Goal: Transaction & Acquisition: Purchase product/service

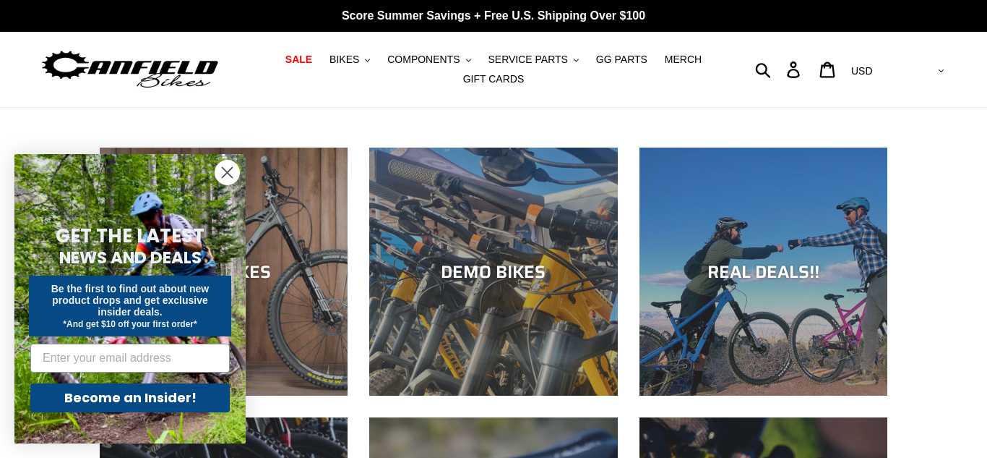
click at [229, 181] on circle "Close dialog" at bounding box center [227, 172] width 24 height 24
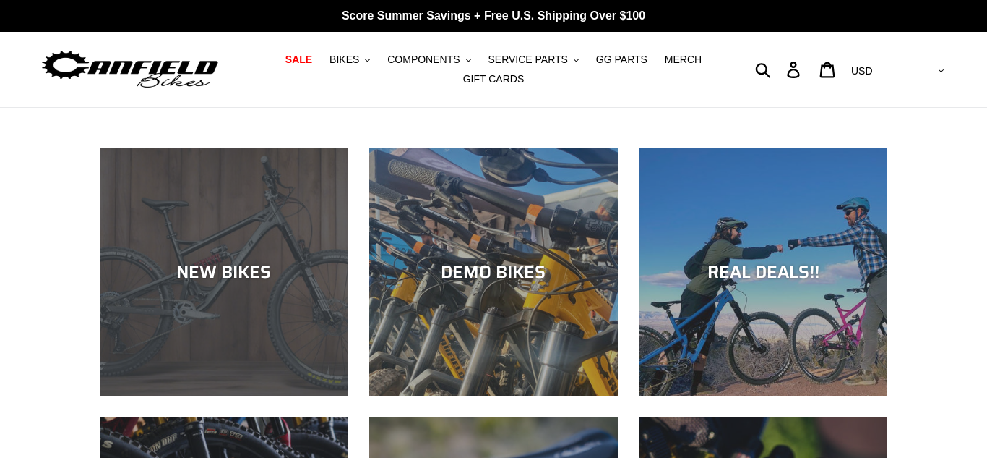
click at [199, 395] on div "NEW BIKES" at bounding box center [224, 395] width 248 height 0
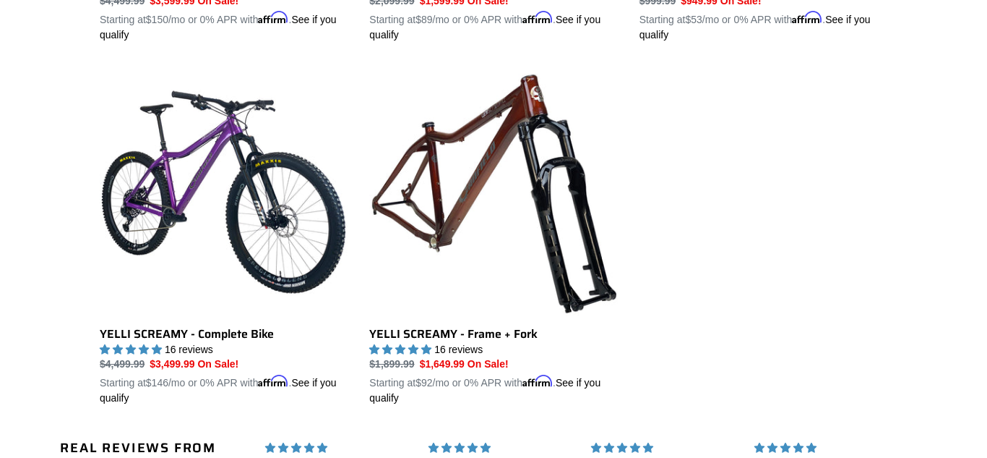
scroll to position [2551, 0]
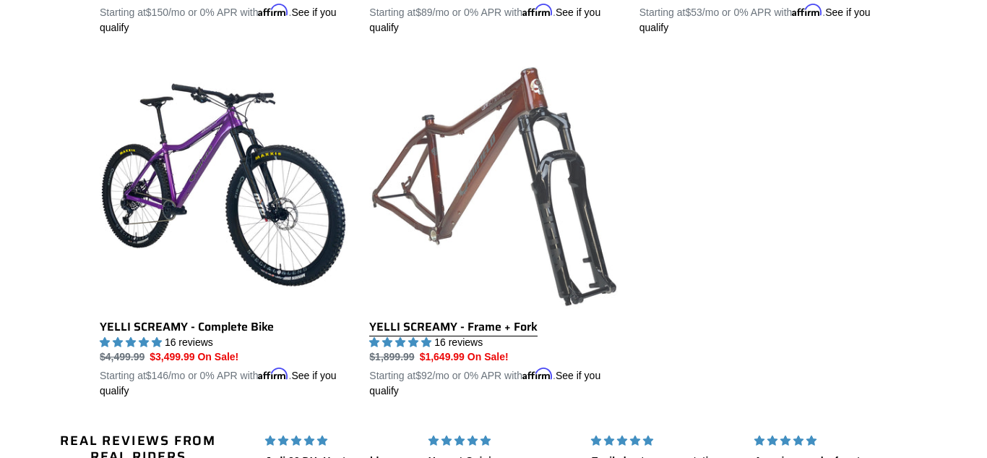
click at [416, 199] on link "YELLI SCREAMY - Frame + Fork" at bounding box center [493, 230] width 248 height 338
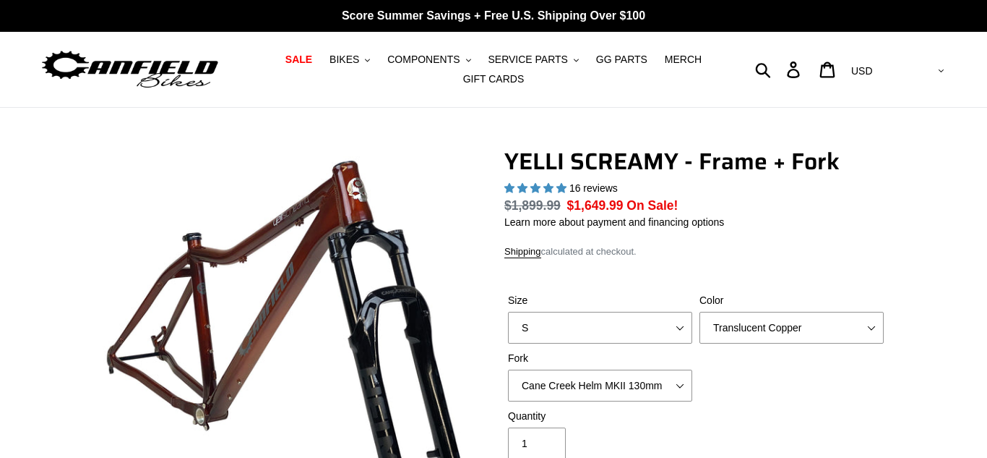
select select "highest-rating"
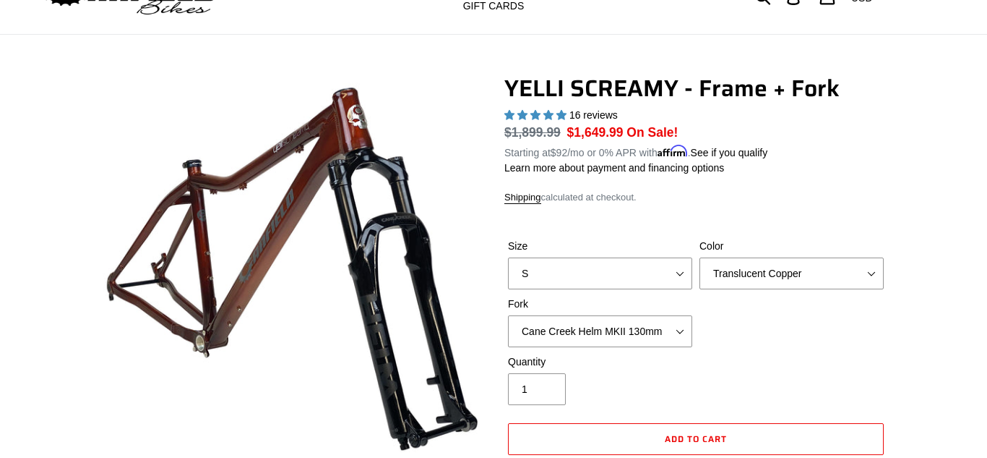
scroll to position [111, 0]
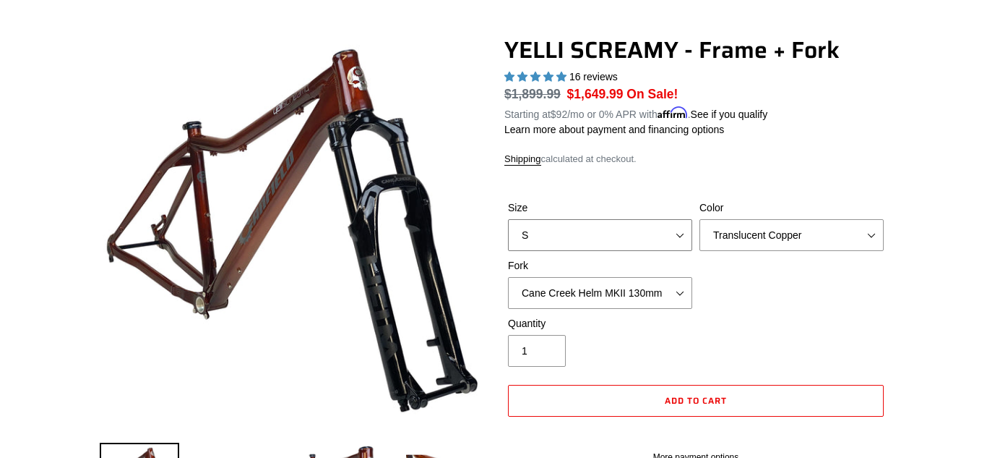
click at [581, 240] on select "S M L XL" at bounding box center [600, 235] width 184 height 32
click at [508, 219] on select "S M L XL" at bounding box center [600, 235] width 184 height 32
click at [592, 228] on select "S M L XL" at bounding box center [600, 235] width 184 height 32
click at [508, 219] on select "S M L XL" at bounding box center [600, 235] width 184 height 32
click at [570, 244] on select "S M L XL" at bounding box center [600, 235] width 184 height 32
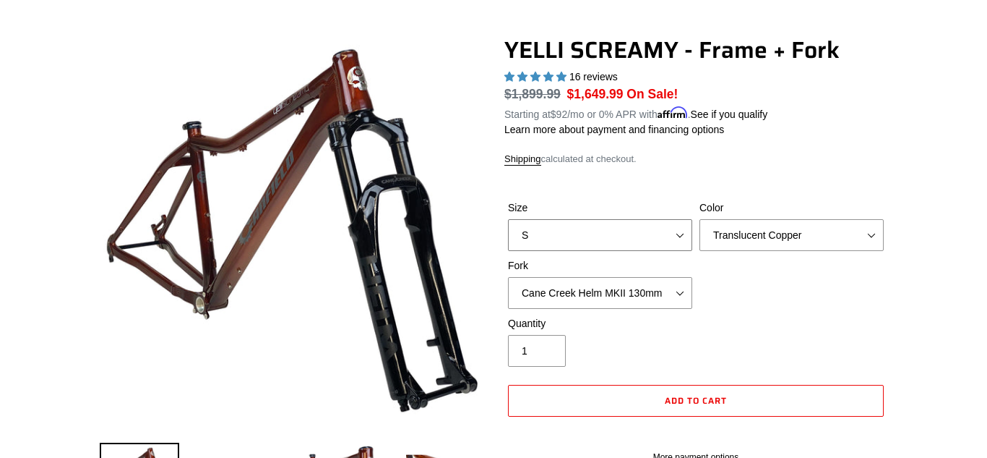
select select "M"
click at [508, 219] on select "S M L XL" at bounding box center [600, 235] width 184 height 32
click at [669, 168] on div "YELLI SCREAMY - Frame + Fork 16 reviews Regular price $1,899.99 Sale price $1,6…" at bounding box center [695, 286] width 383 height 500
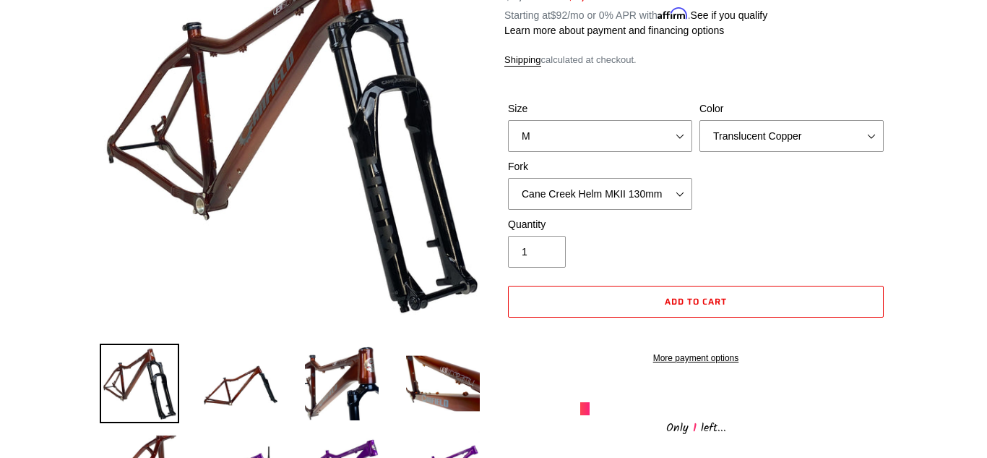
scroll to position [216, 0]
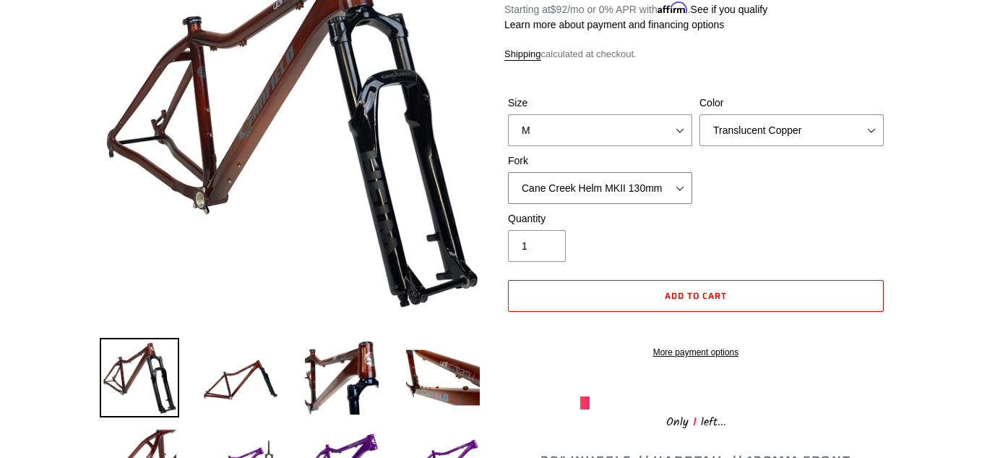
click at [644, 185] on select "Cane Creek Helm MKII 130mm Fox 34 SL Factory Grip X 130mm RockShox Pike Ultimat…" at bounding box center [600, 188] width 184 height 32
click at [721, 206] on div "Size S M L XL Color Translucent Copper Purple Haze Raw Fork Cane Creek Helm MKI…" at bounding box center [695, 153] width 383 height 116
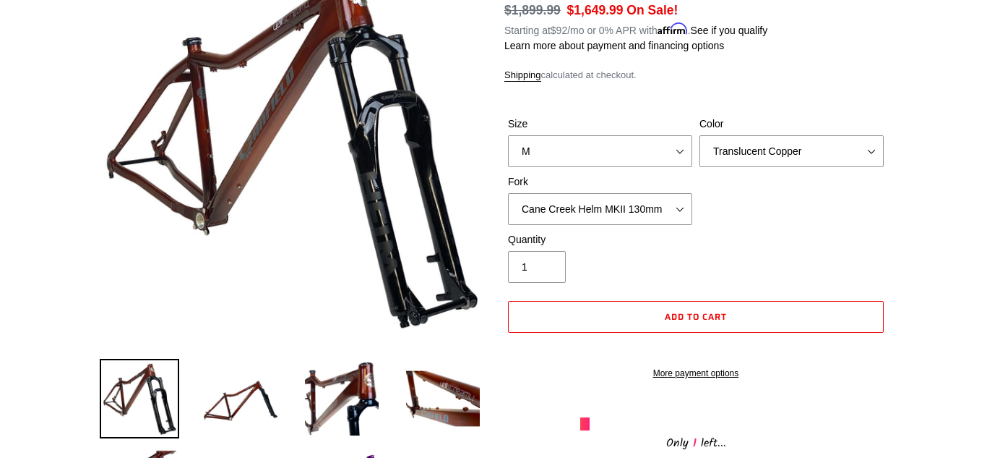
scroll to position [194, 0]
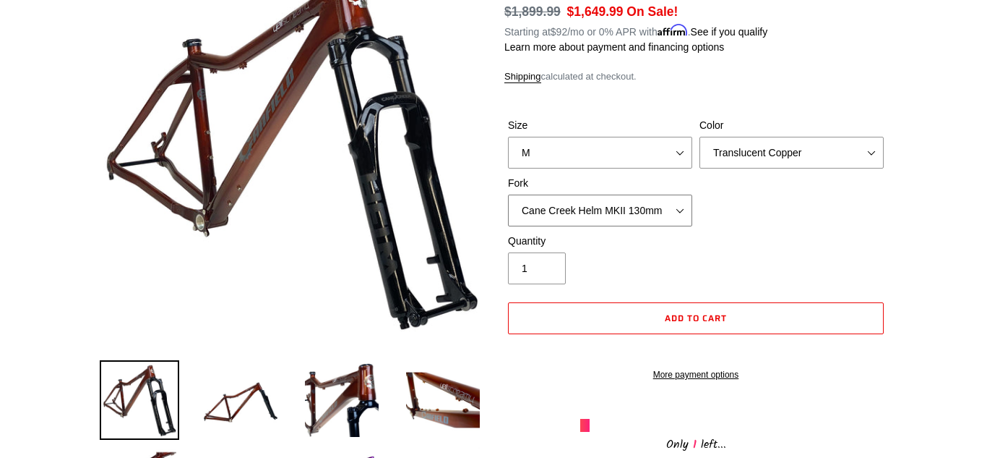
click at [618, 208] on select "Cane Creek Helm MKII 130mm Fox 34 SL Factory Grip X 130mm RockShox Pike Ultimat…" at bounding box center [600, 210] width 184 height 32
click at [508, 194] on select "Cane Creek Helm MKII 130mm Fox 34 SL Factory Grip X 130mm RockShox Pike Ultimat…" at bounding box center [600, 210] width 184 height 32
click at [573, 207] on select "Cane Creek Helm MKII 130mm Fox 34 SL Factory Grip X 130mm RockShox Pike Ultimat…" at bounding box center [600, 210] width 184 height 32
select select "RockShox Pike Ultimate 130mm"
click at [508, 194] on select "Cane Creek Helm MKII 130mm Fox 34 SL Factory Grip X 130mm RockShox Pike Ultimat…" at bounding box center [600, 210] width 184 height 32
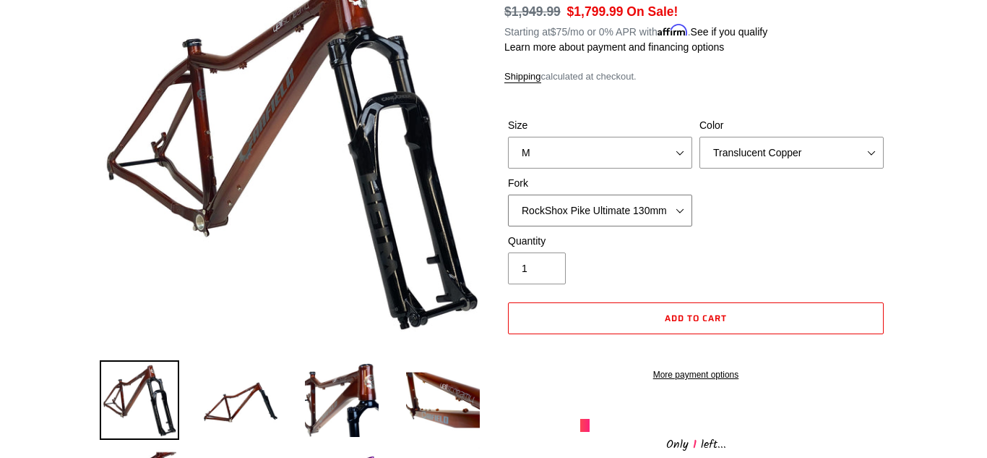
click at [596, 204] on select "Cane Creek Helm MKII 130mm Fox 34 SL Factory Grip X 130mm RockShox Pike Ultimat…" at bounding box center [600, 210] width 184 height 32
click at [245, 425] on img at bounding box center [241, 400] width 80 height 80
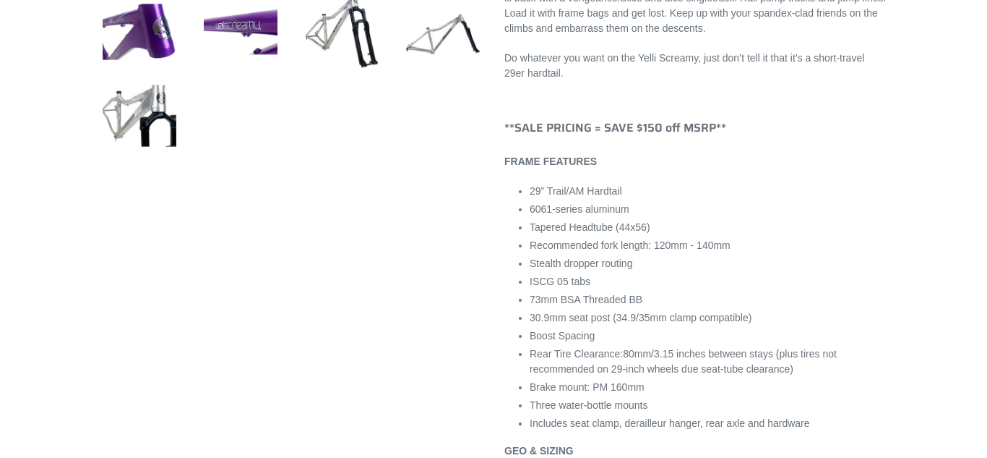
scroll to position [731, 0]
click at [441, 52] on img at bounding box center [443, 31] width 80 height 80
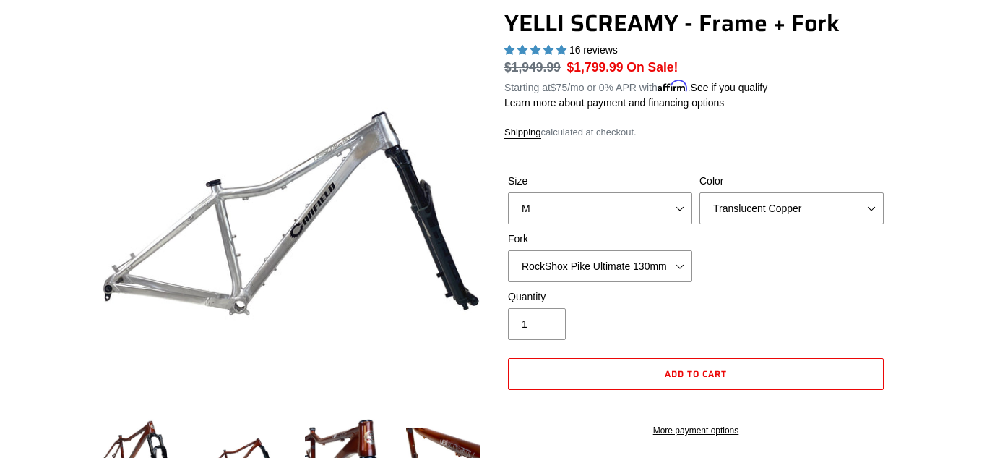
scroll to position [140, 0]
